Goal: Information Seeking & Learning: Learn about a topic

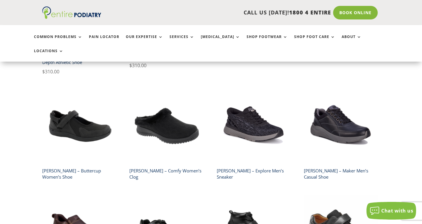
scroll to position [254, 0]
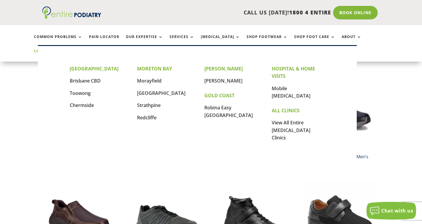
click at [63, 49] on link "Locations" at bounding box center [49, 55] width 30 height 13
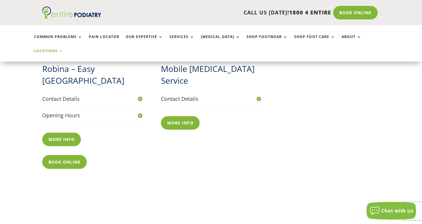
scroll to position [695, 0]
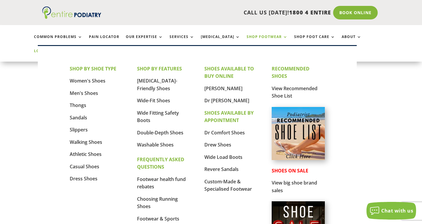
click at [259, 37] on link "Shop Footwear" at bounding box center [266, 41] width 41 height 13
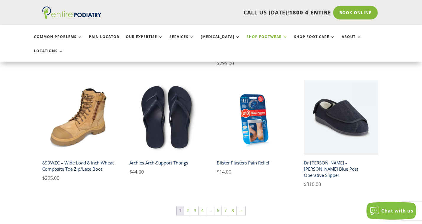
scroll to position [396, 0]
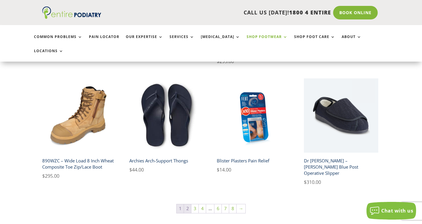
click at [188, 205] on link "2" at bounding box center [187, 209] width 7 height 9
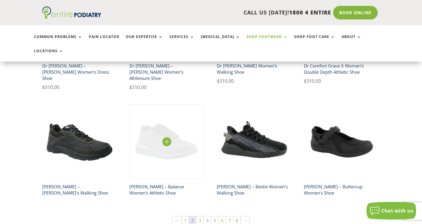
scroll to position [385, 0]
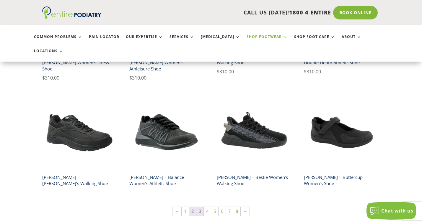
click at [200, 207] on link "3" at bounding box center [199, 211] width 7 height 9
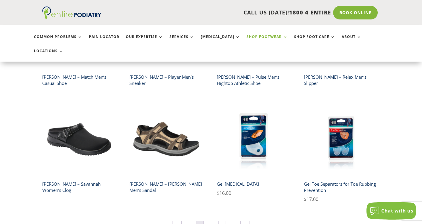
scroll to position [346, 0]
